Goal: Transaction & Acquisition: Purchase product/service

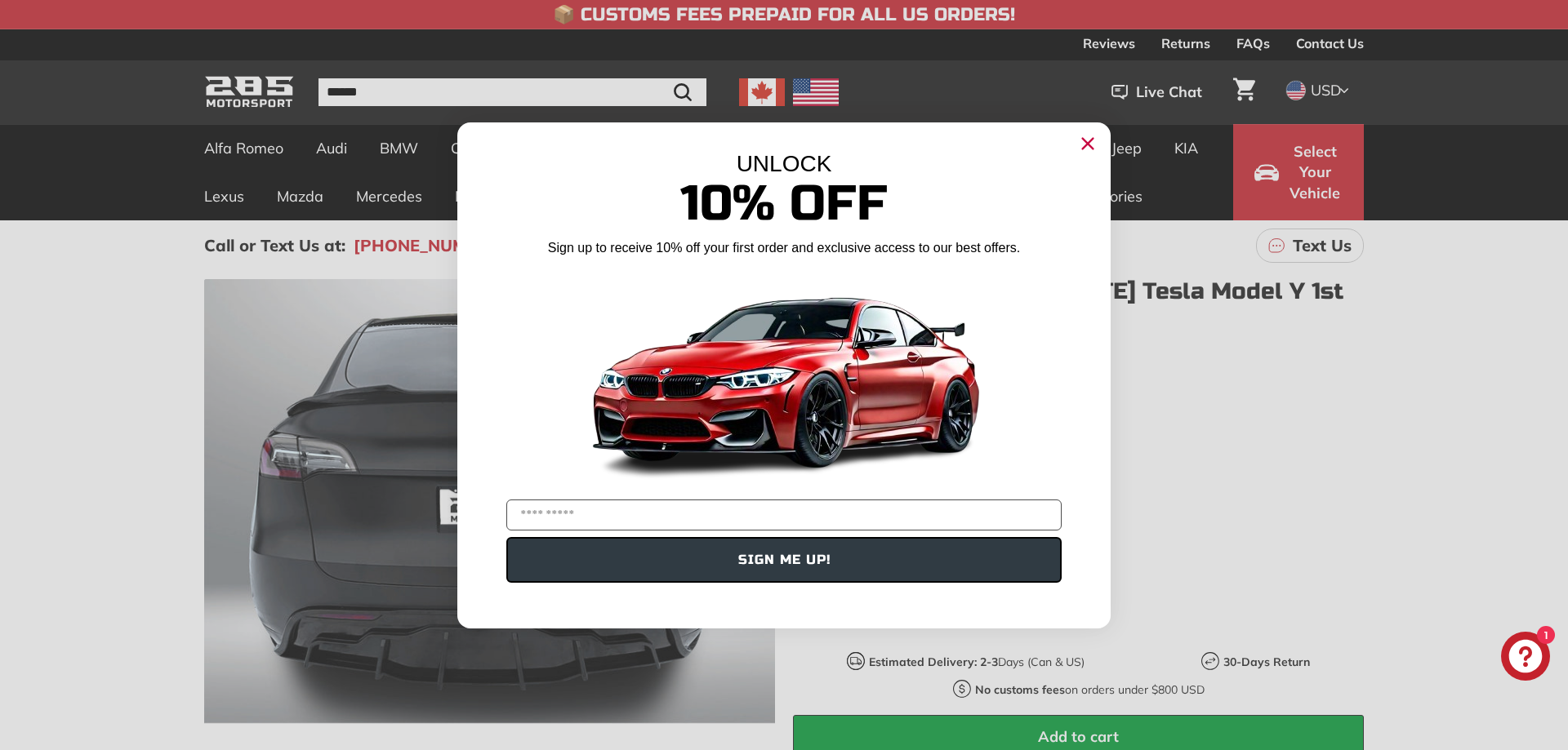
click at [1087, 131] on circle "Close dialog" at bounding box center [1087, 143] width 24 height 24
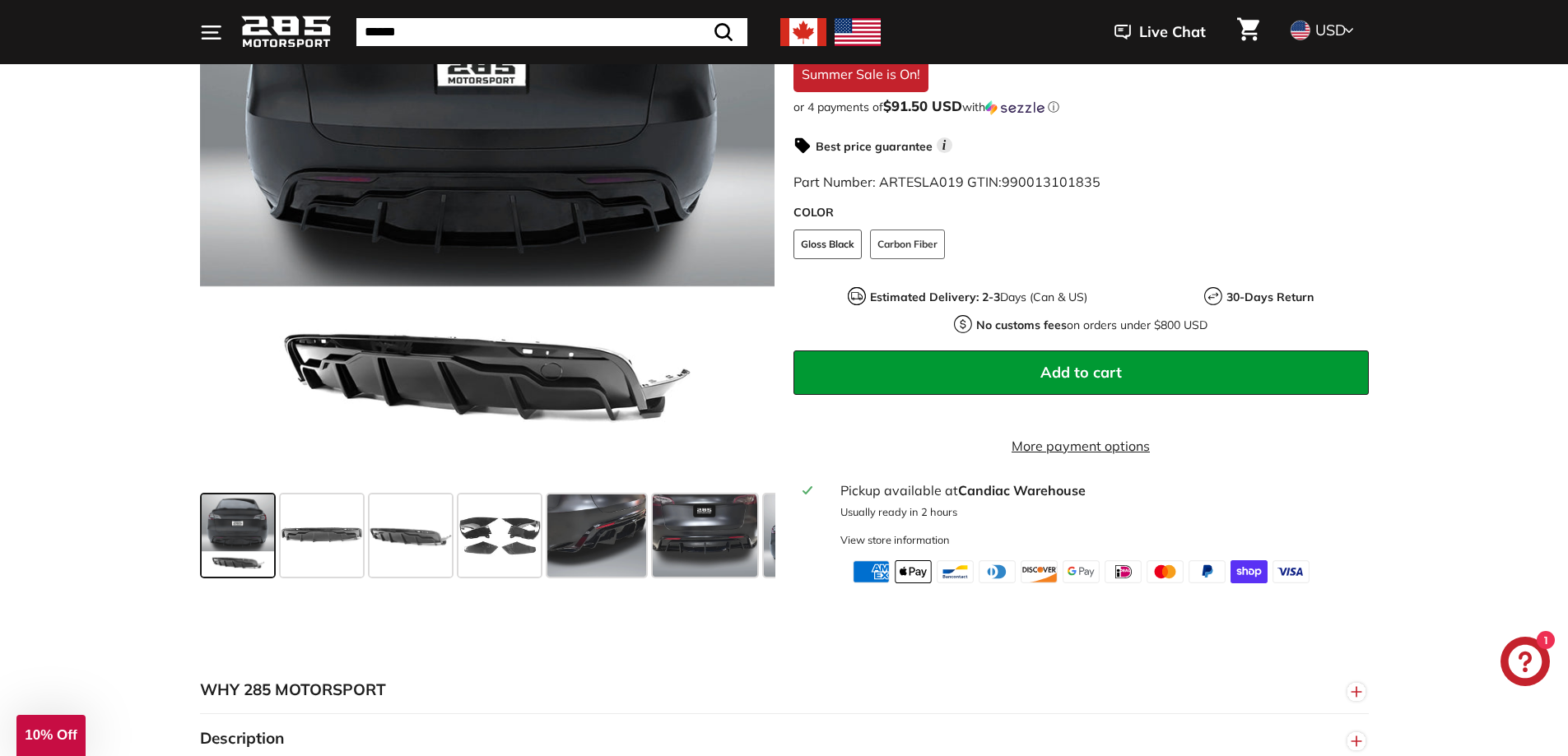
scroll to position [576, 0]
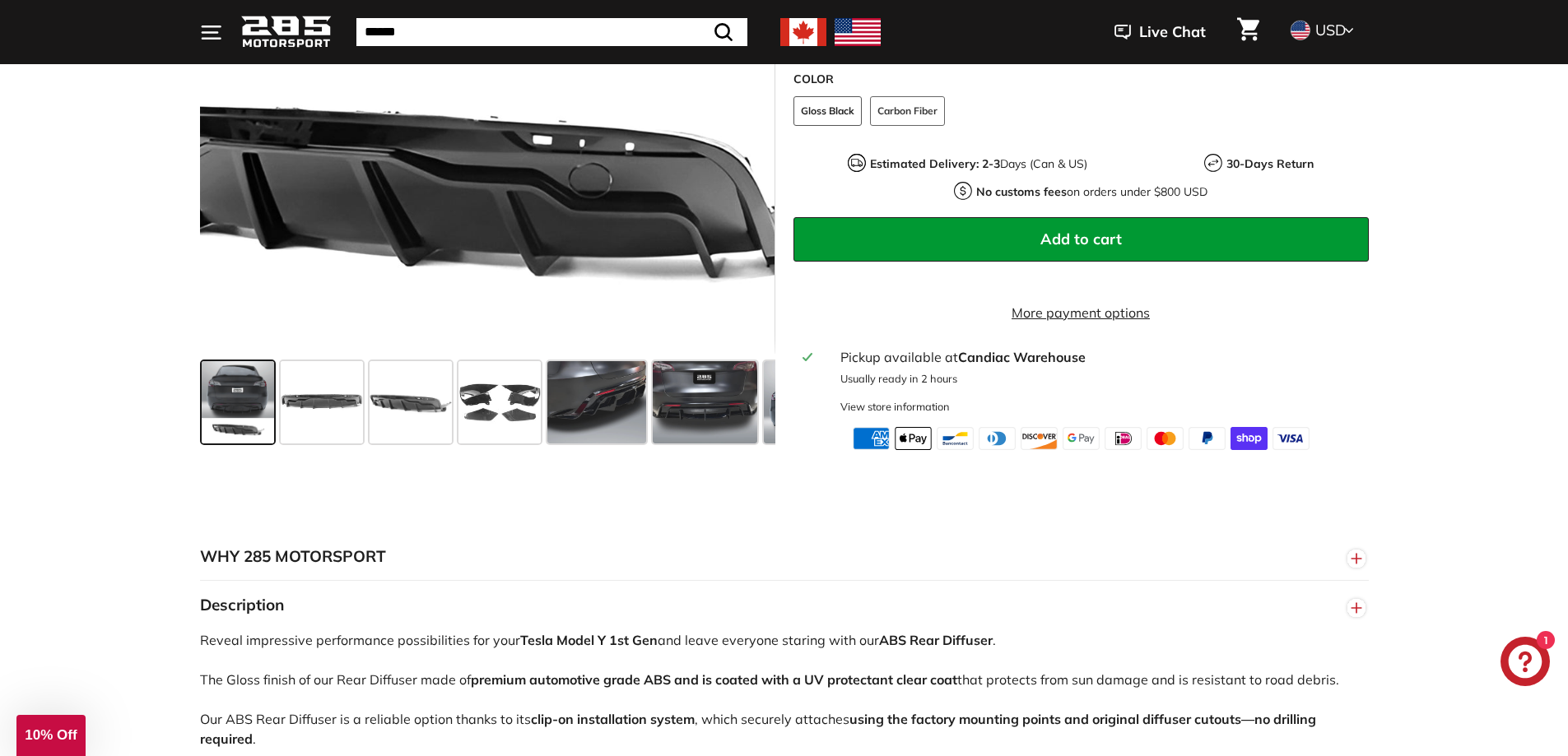
click at [512, 293] on div at bounding box center [488, 30] width 576 height 649
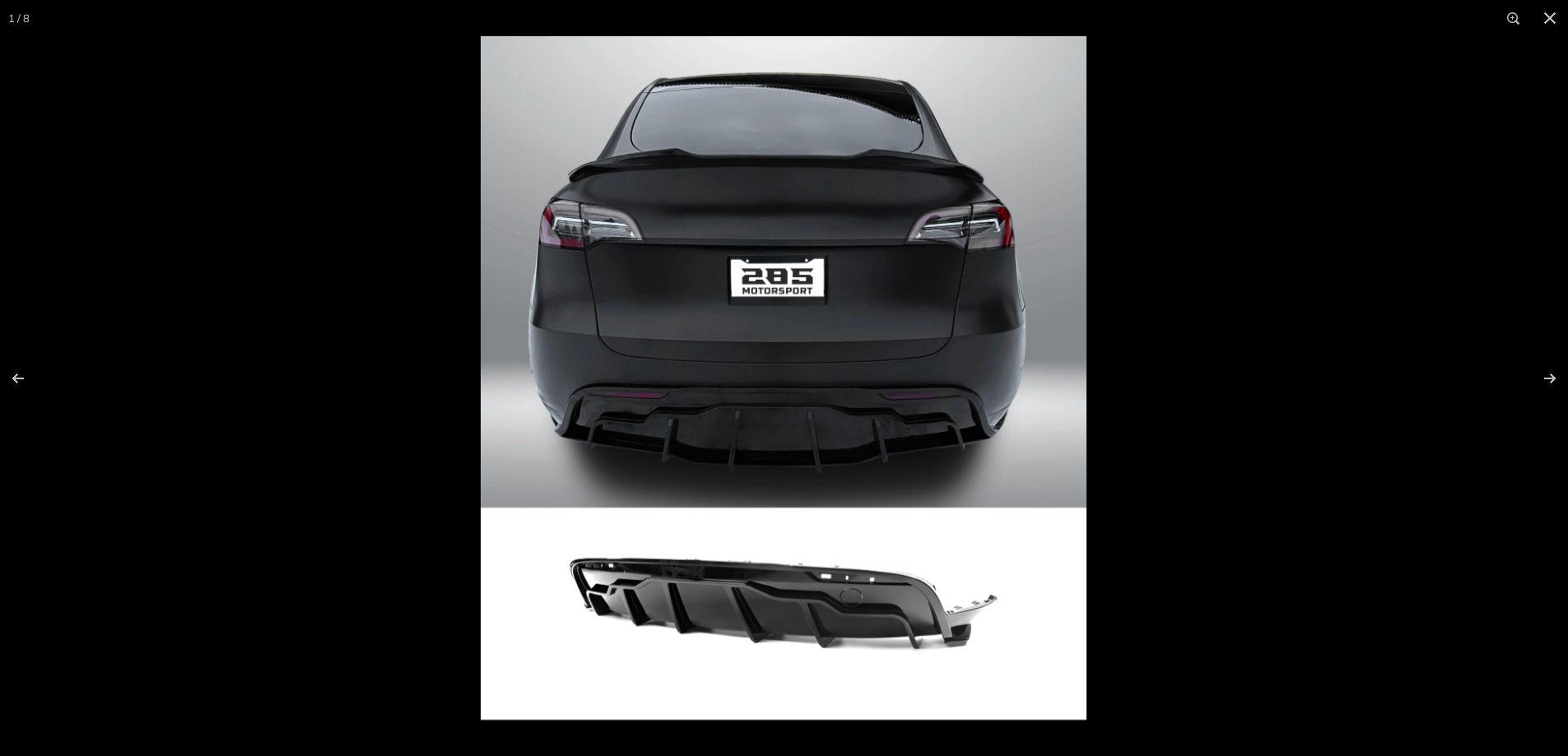
click at [788, 546] on img at bounding box center [784, 378] width 606 height 684
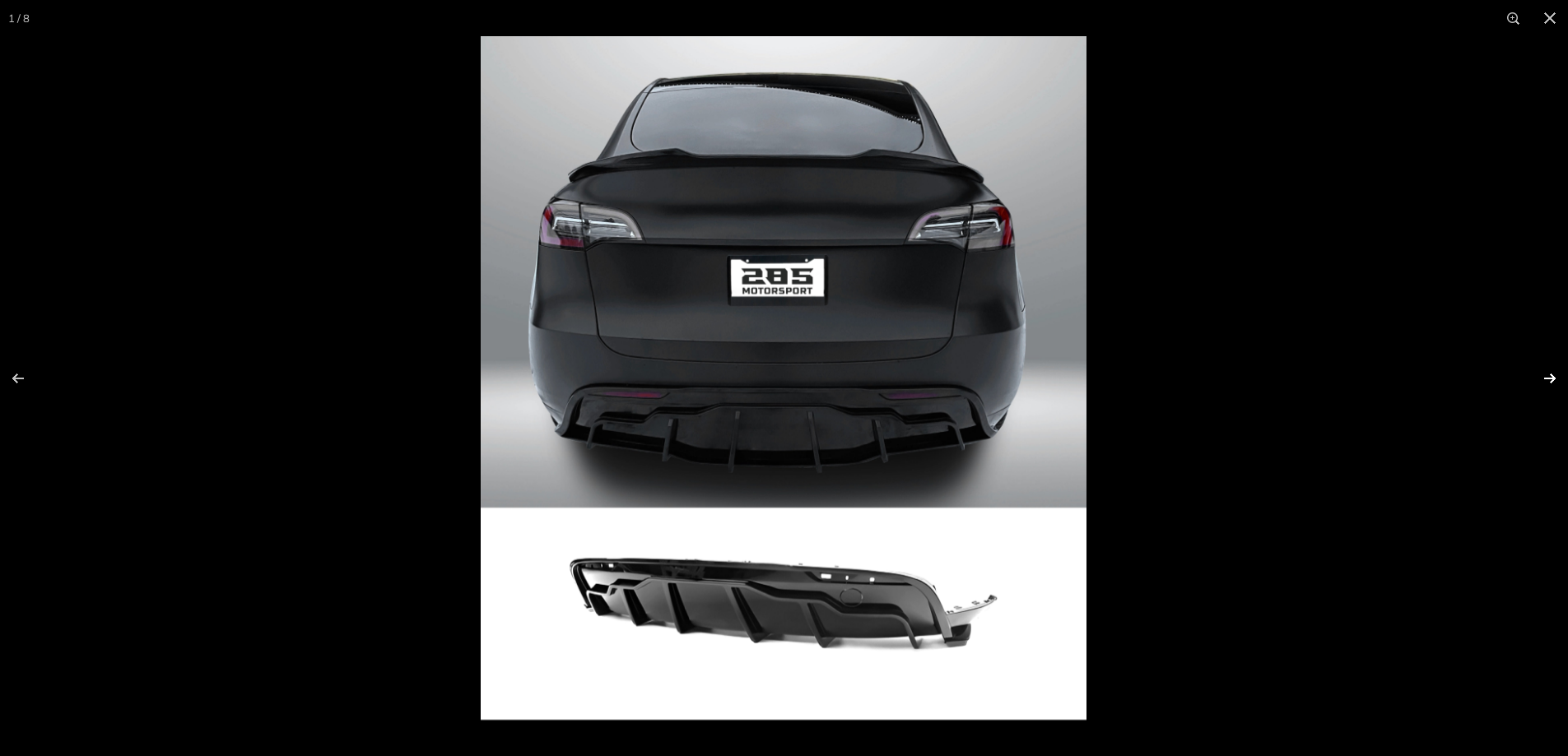
click at [1543, 377] on button at bounding box center [1539, 378] width 58 height 82
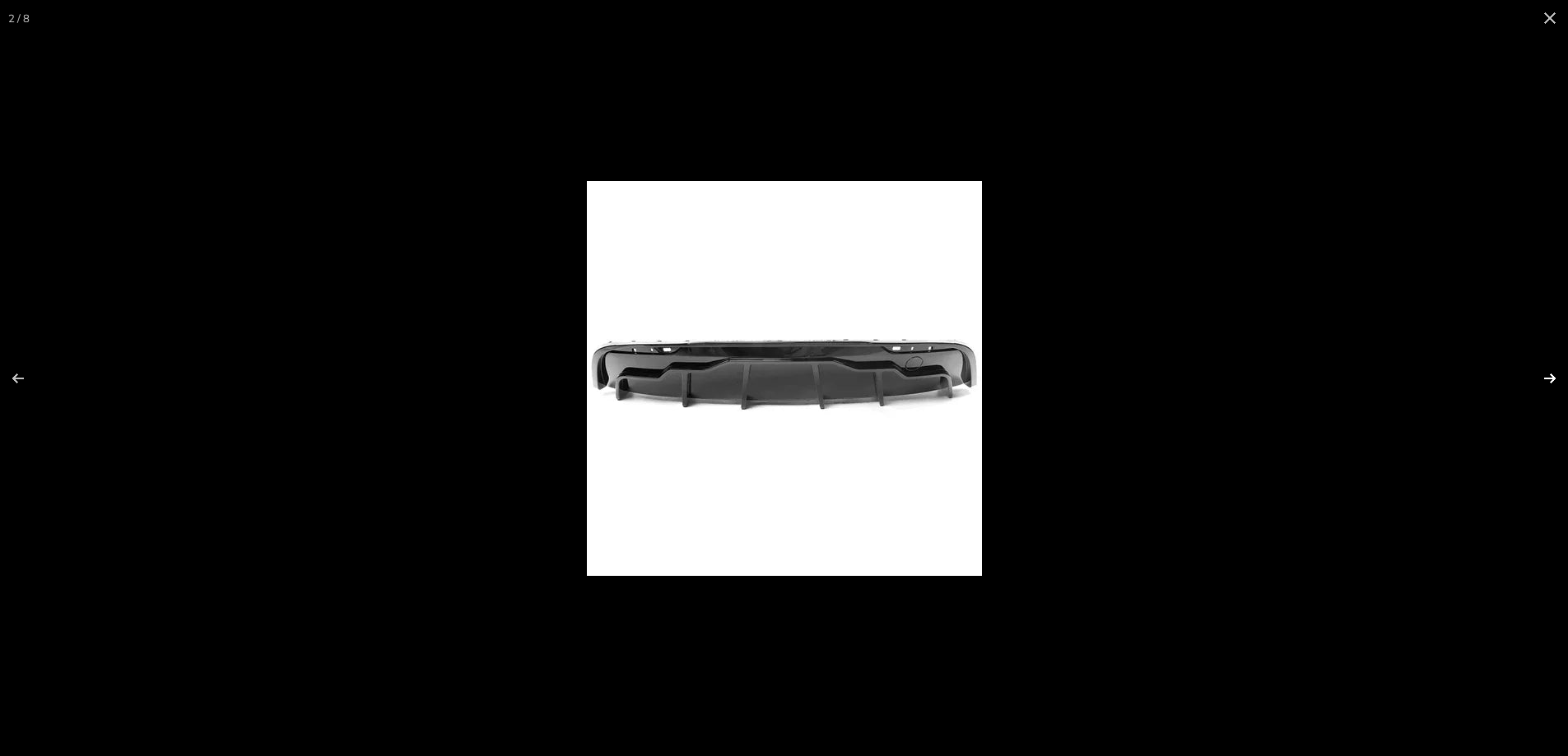
click at [1555, 375] on button at bounding box center [1539, 378] width 58 height 82
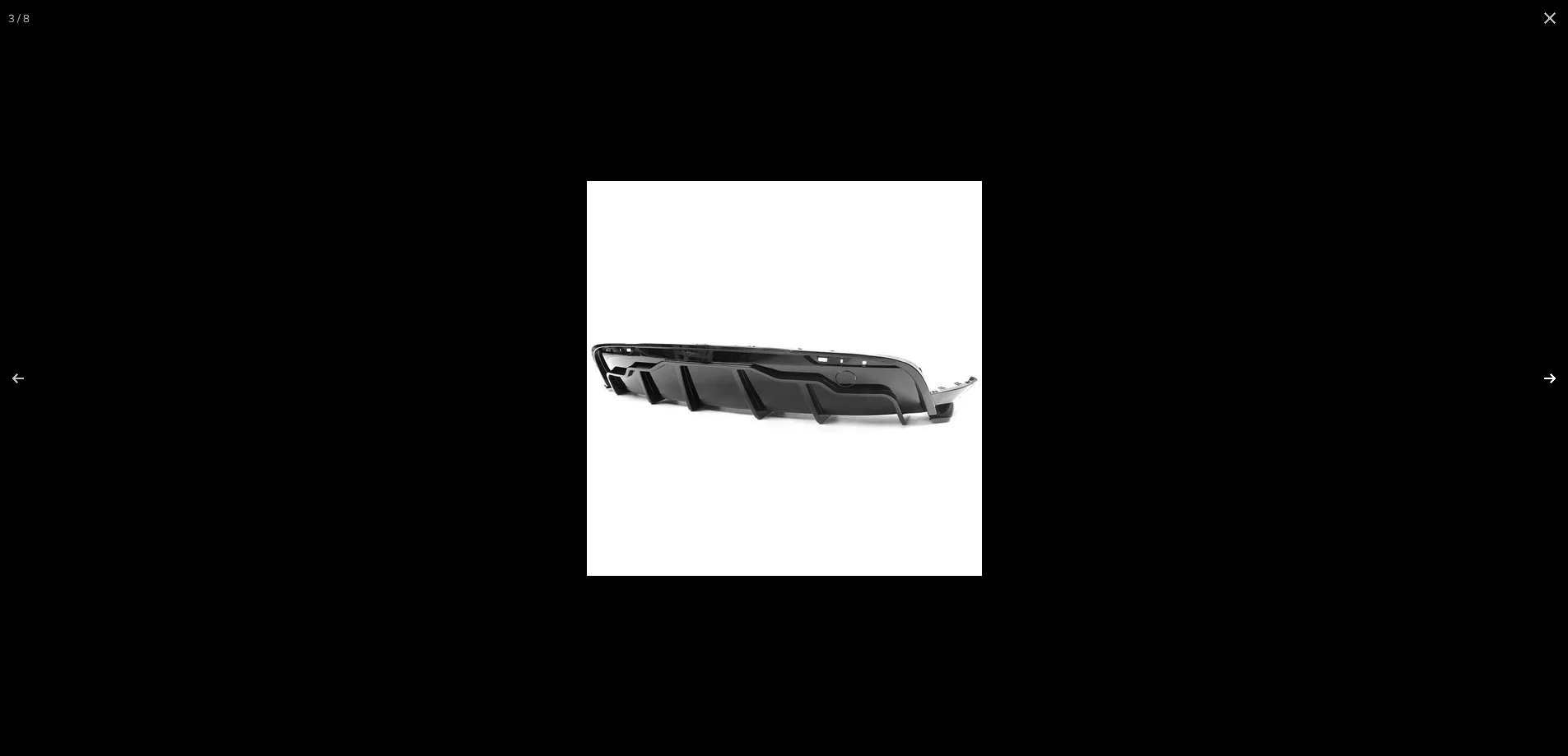
click at [1555, 375] on button at bounding box center [1539, 378] width 58 height 82
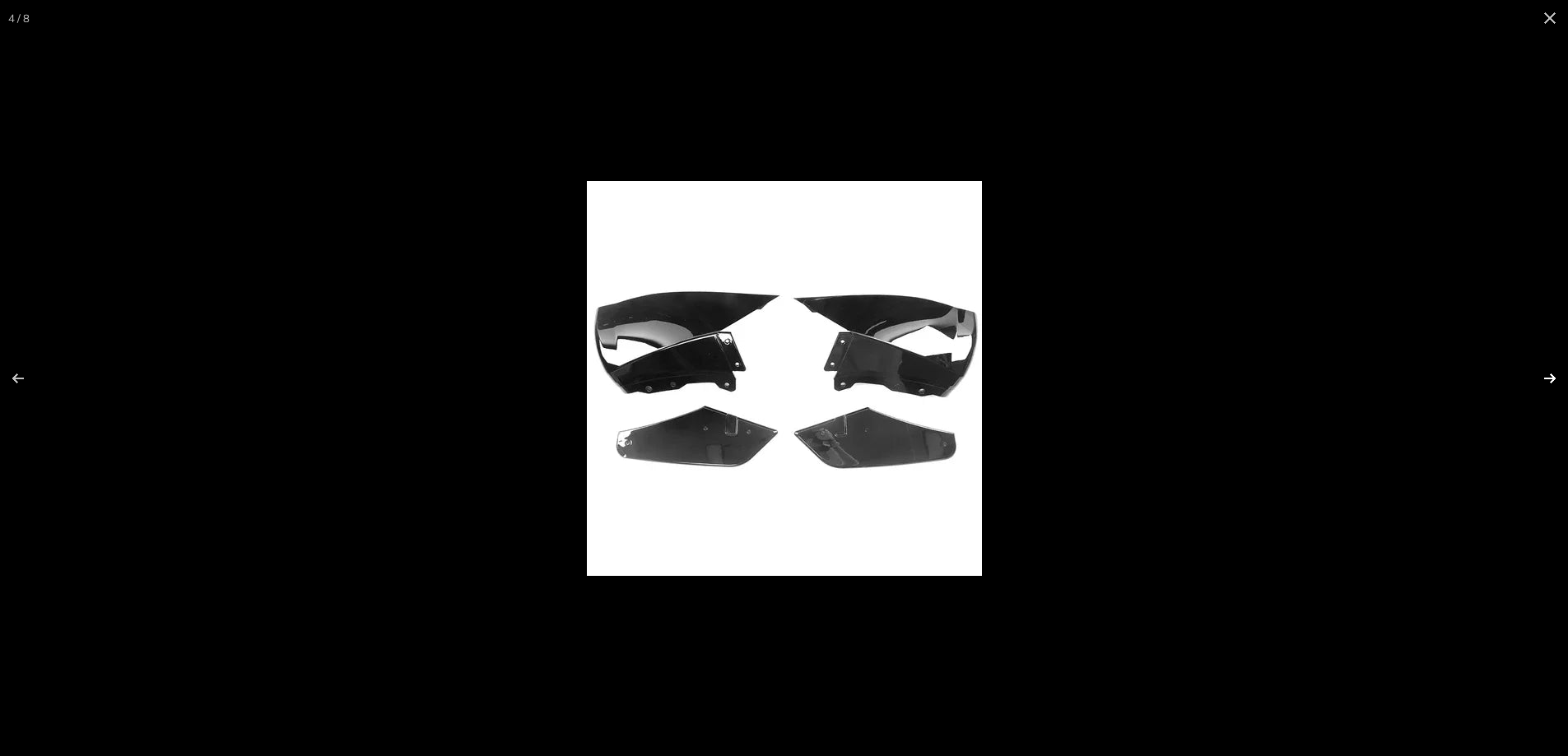
click at [1555, 375] on button at bounding box center [1539, 378] width 58 height 82
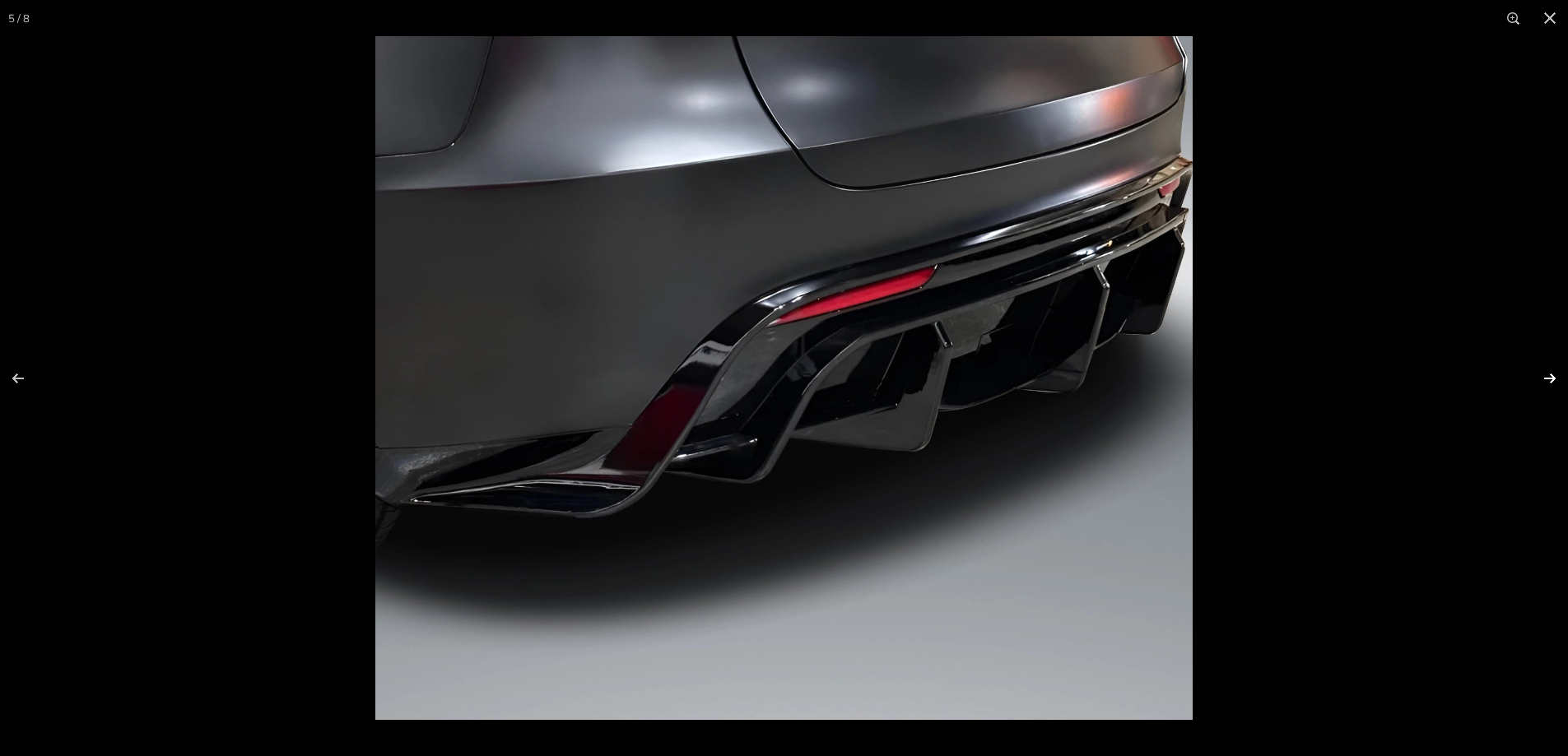
click at [1544, 372] on button at bounding box center [1539, 378] width 58 height 82
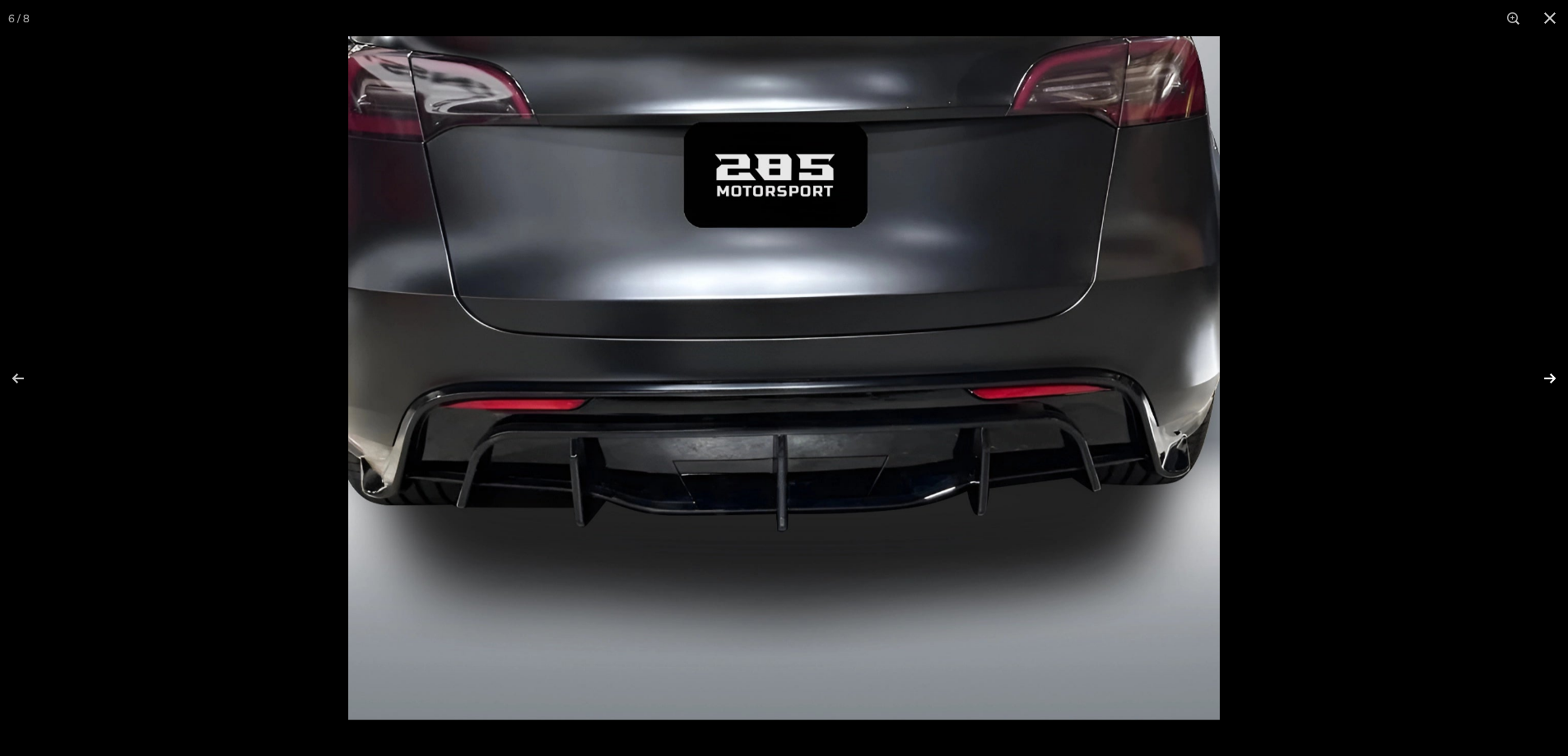
scroll to position [0, 164]
click at [1544, 372] on button at bounding box center [1539, 378] width 58 height 82
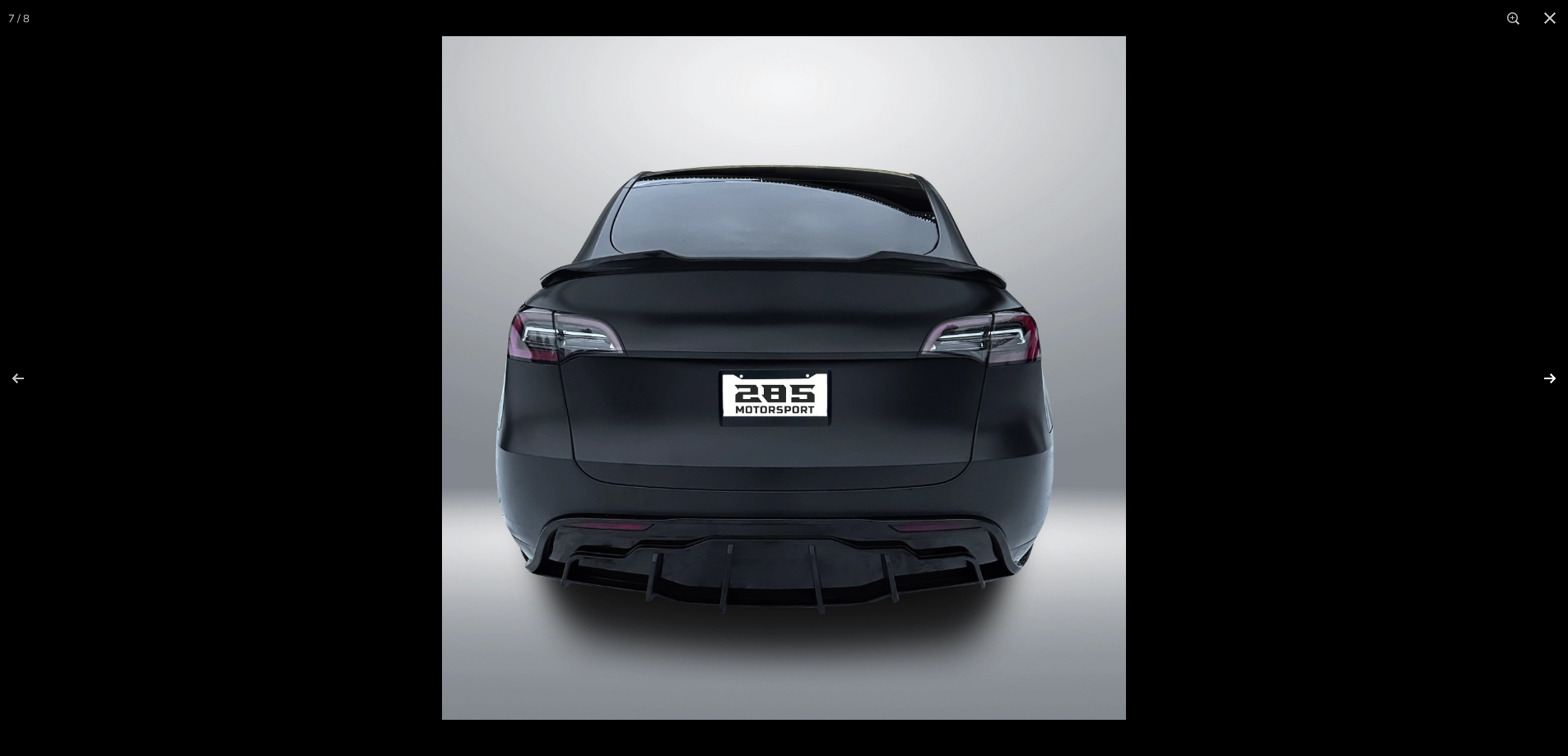
click at [1544, 372] on button at bounding box center [1539, 378] width 58 height 82
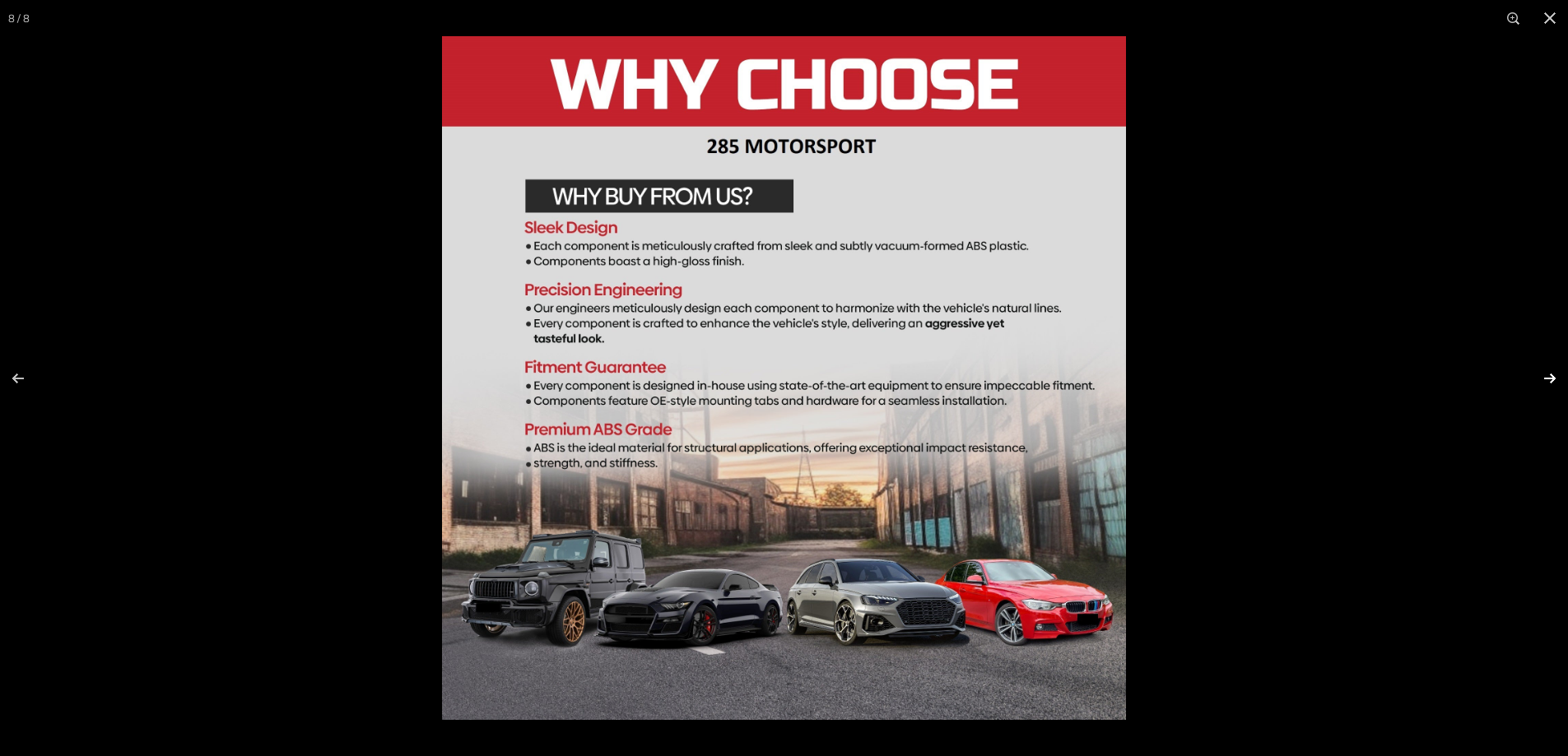
click at [1544, 372] on button at bounding box center [1539, 378] width 58 height 82
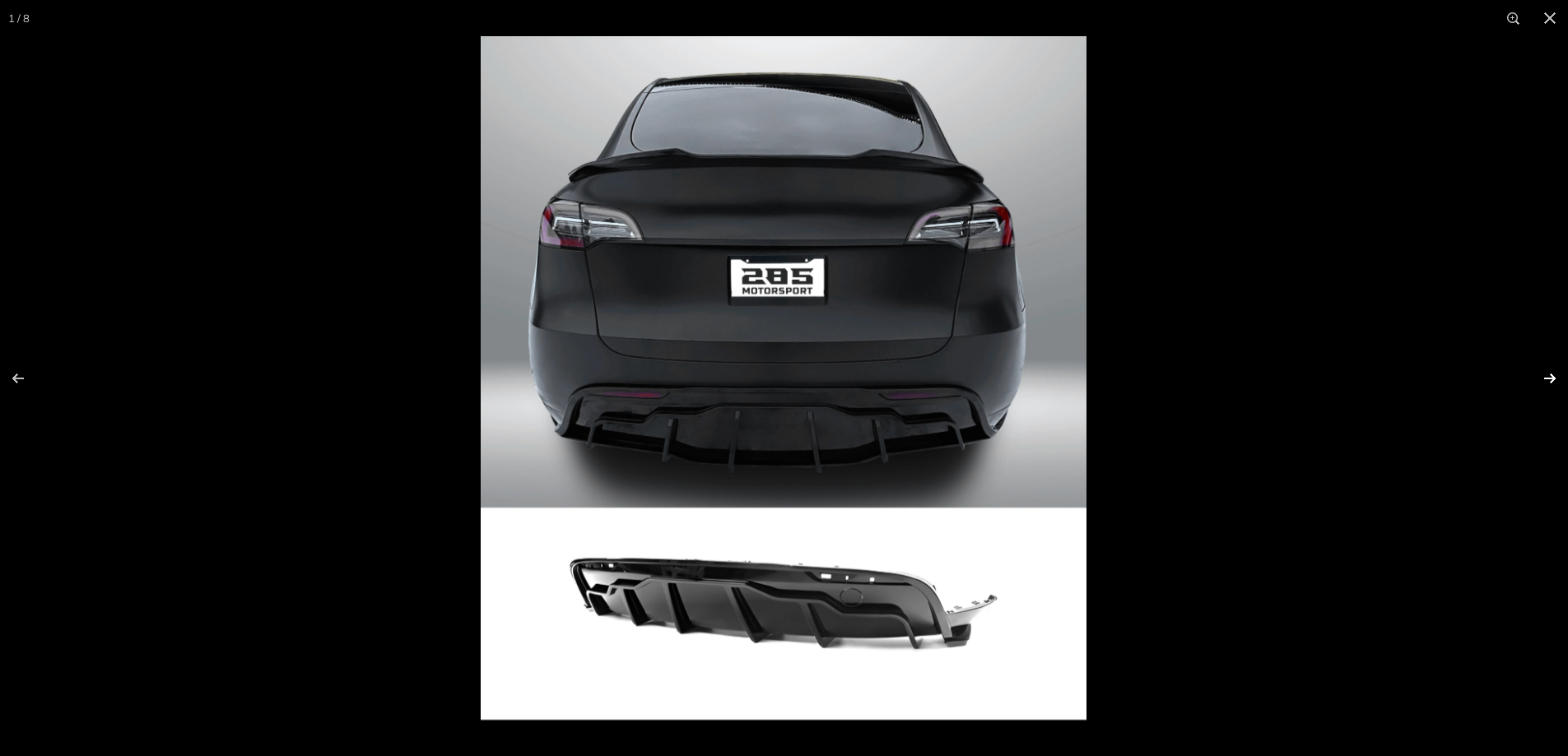
scroll to position [0, 0]
click at [1544, 372] on button at bounding box center [1539, 378] width 58 height 82
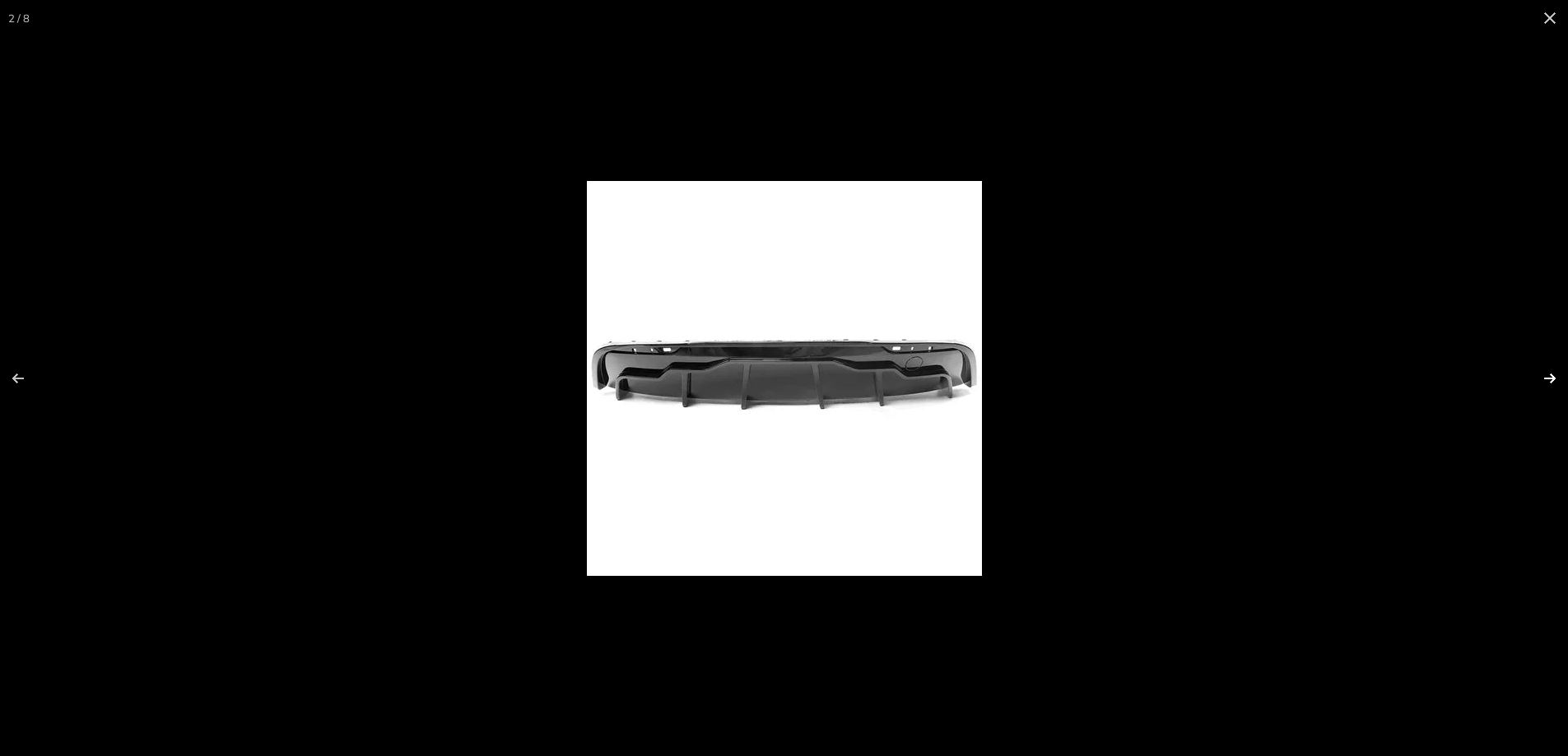
click at [1542, 372] on button at bounding box center [1539, 378] width 58 height 82
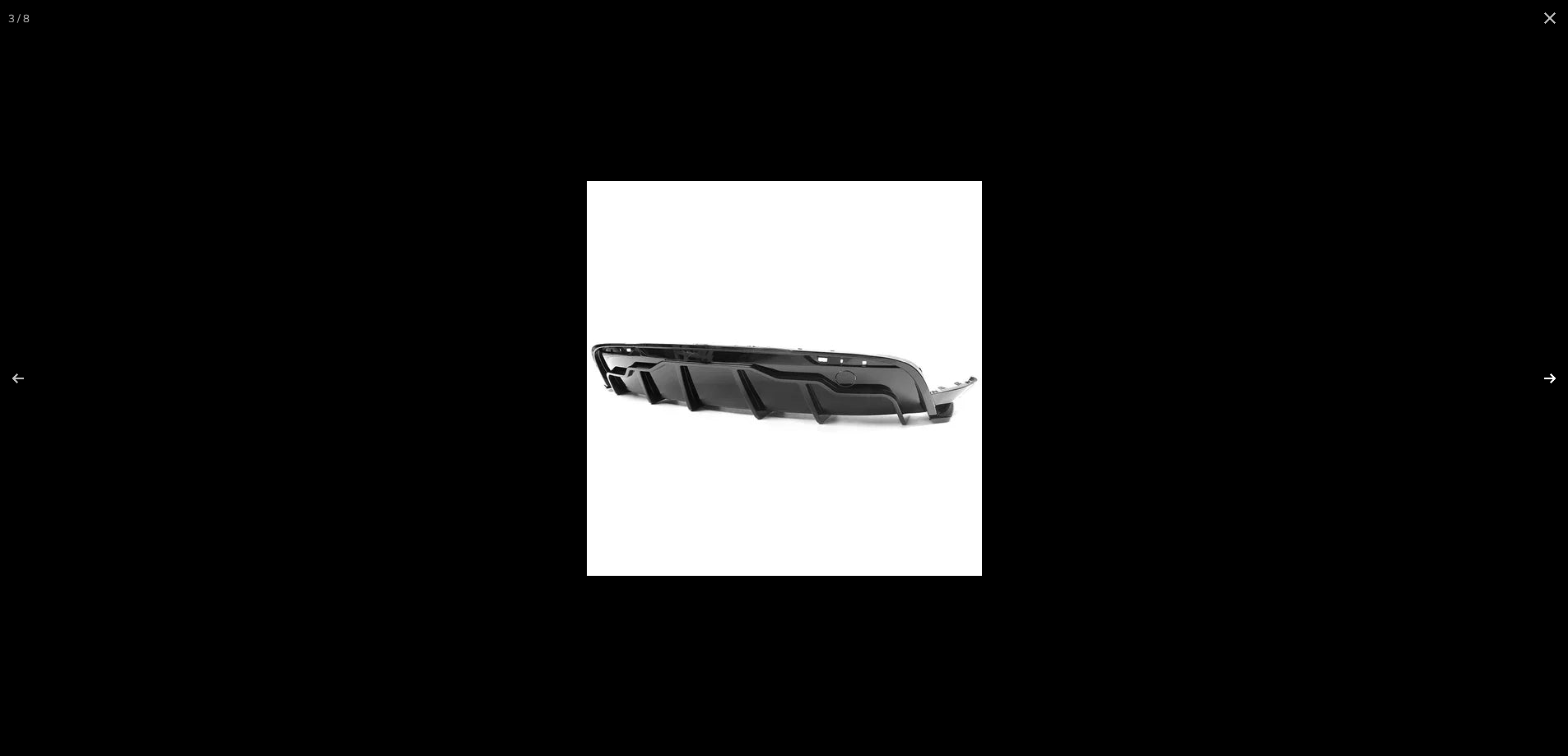
click at [1542, 372] on button at bounding box center [1539, 378] width 58 height 82
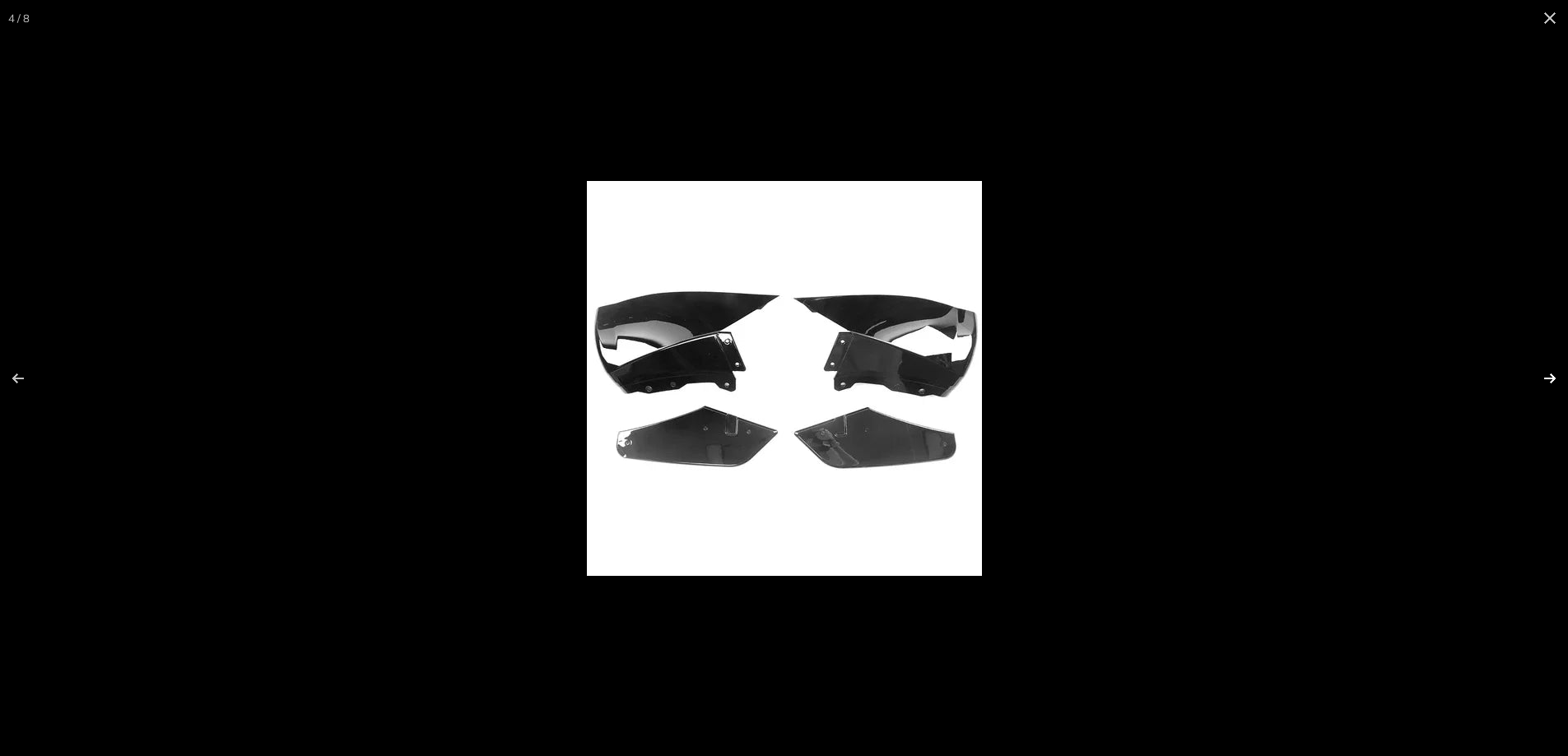
click at [1542, 372] on button at bounding box center [1539, 378] width 58 height 82
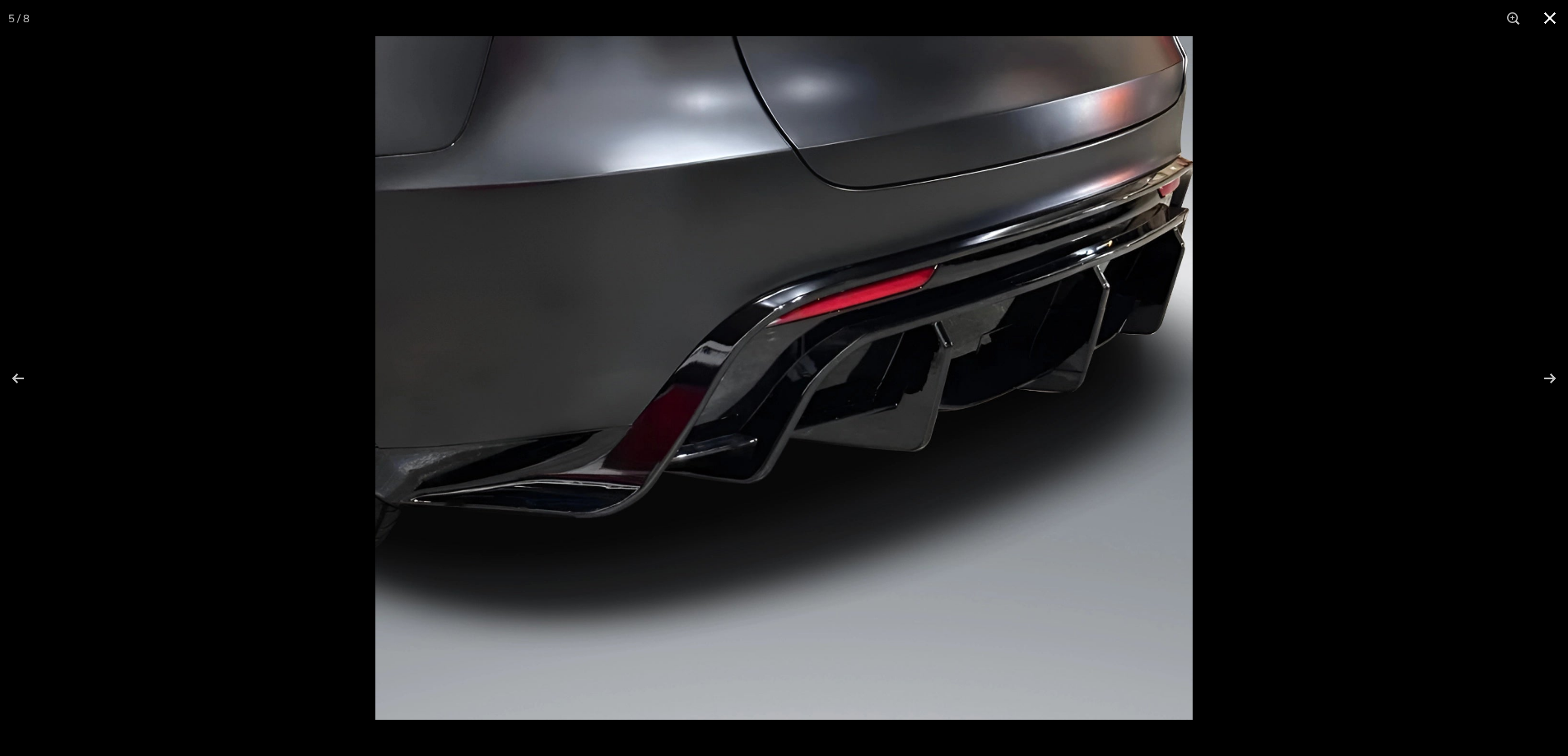
click at [1548, 23] on button at bounding box center [1550, 18] width 36 height 36
